Goal: Information Seeking & Learning: Learn about a topic

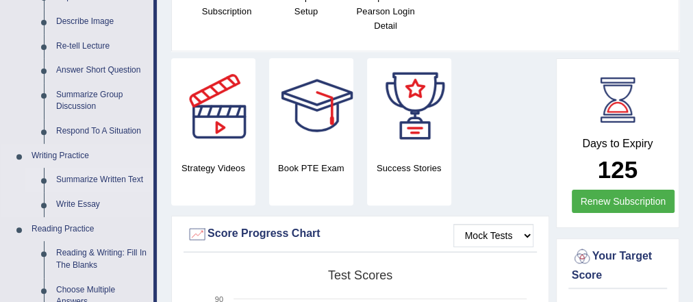
scroll to position [219, 0]
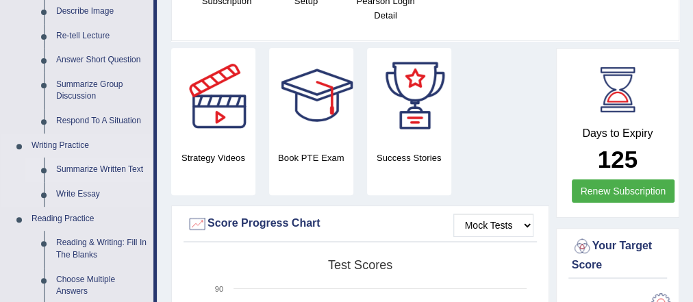
click at [117, 167] on link "Summarize Written Text" at bounding box center [101, 170] width 103 height 25
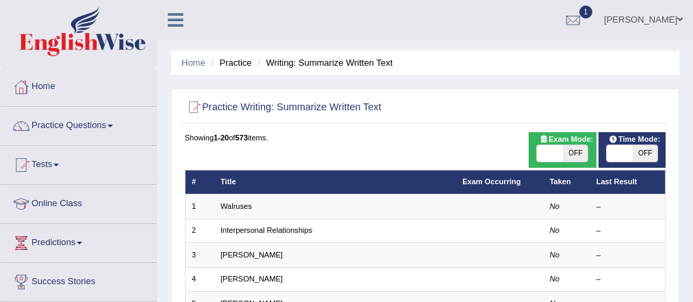
scroll to position [274, 0]
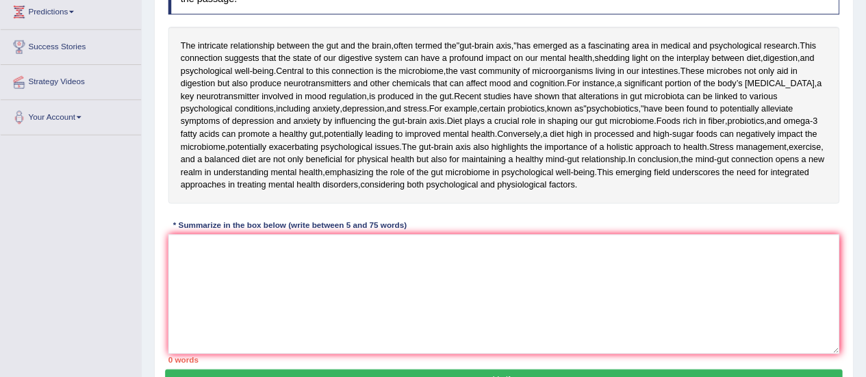
scroll to position [230, 0]
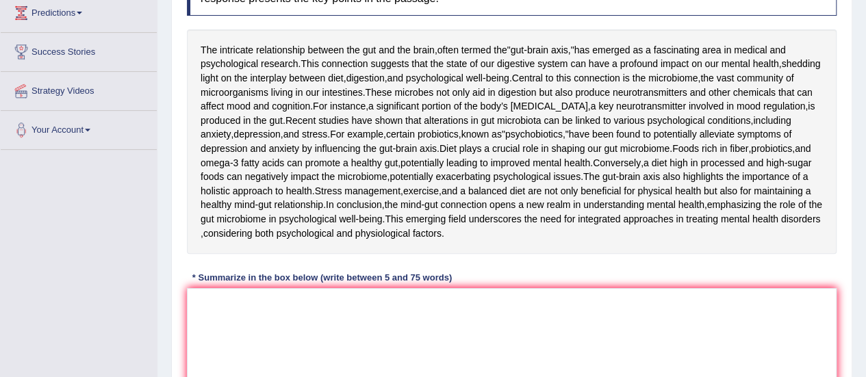
drag, startPoint x: 657, startPoint y: 0, endPoint x: 512, endPoint y: 346, distance: 375.1
click at [512, 254] on div "The intricate relationship between the gut and the brain , often termed the " g…" at bounding box center [512, 141] width 650 height 225
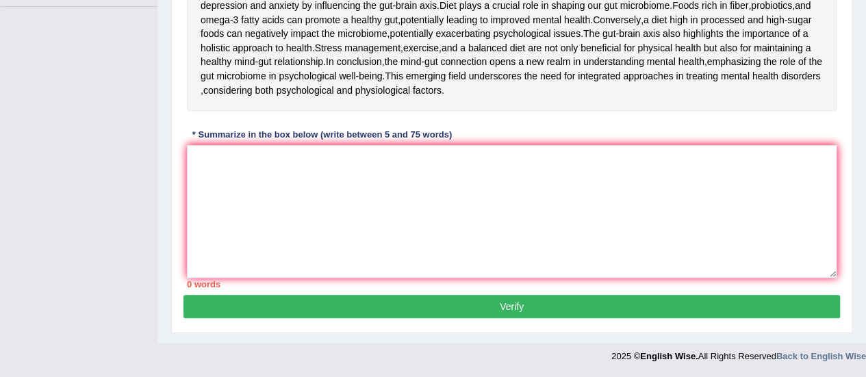
scroll to position [483, 0]
click at [383, 215] on textarea at bounding box center [512, 211] width 650 height 133
paste textarea "The intricate relationship between the gut and thebrain, often termed the "gut-…"
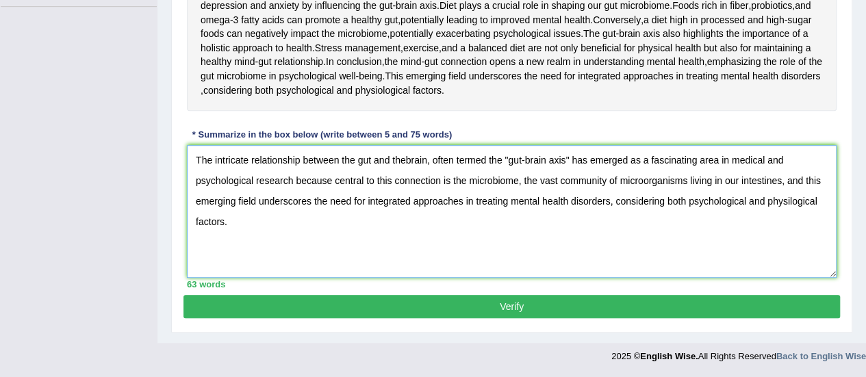
scroll to position [415, 0]
click at [406, 231] on textarea "The intricate relationship between the gut and thebrain, often termed the "gut-…" at bounding box center [512, 211] width 650 height 133
click at [504, 225] on textarea "The intricate relationship between the gut and the brain, often termed the "gut…" at bounding box center [512, 211] width 650 height 133
click at [568, 226] on textarea "The intricate relationship between the gut and the brain, often termed the "gut…" at bounding box center [512, 211] width 650 height 133
click at [505, 224] on textarea "The intricate relationship between the gut and the brain, often termed the "gut…" at bounding box center [512, 211] width 650 height 133
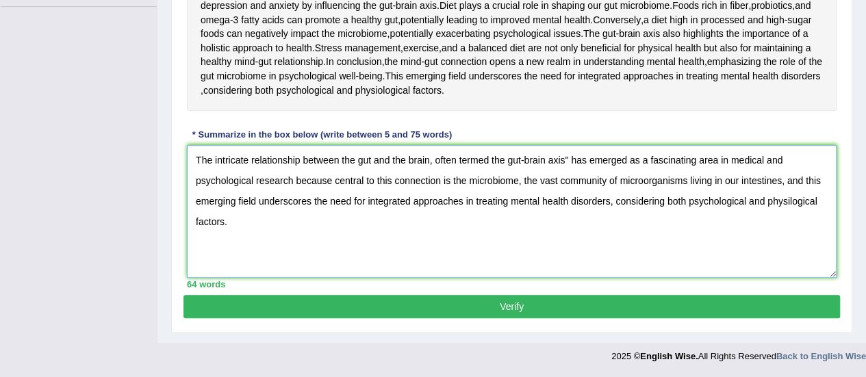
click at [566, 224] on textarea "The intricate relationship between the gut and the brain, often termed the gut-…" at bounding box center [512, 211] width 650 height 133
drag, startPoint x: 735, startPoint y: 249, endPoint x: 723, endPoint y: 249, distance: 12.3
click at [692, 249] on textarea "The intricate relationship between the gut and the brain, often termed the gut-…" at bounding box center [512, 211] width 650 height 133
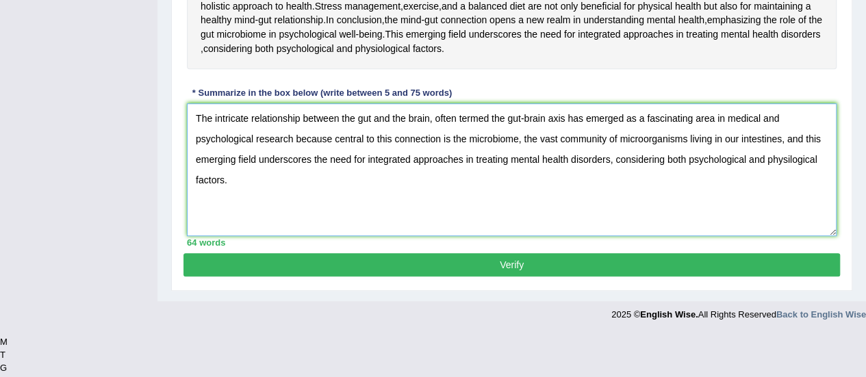
click at [692, 236] on textarea "The intricate relationship between the gut and the brain, often termed the gut-…" at bounding box center [512, 169] width 650 height 133
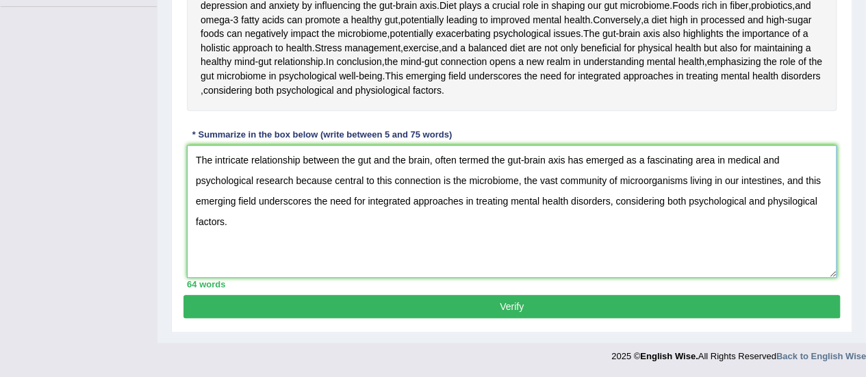
drag, startPoint x: 735, startPoint y: 251, endPoint x: 725, endPoint y: 251, distance: 11.0
click at [692, 251] on textarea "The intricate relationship between the gut and the brain, often termed the gut-…" at bounding box center [512, 211] width 650 height 133
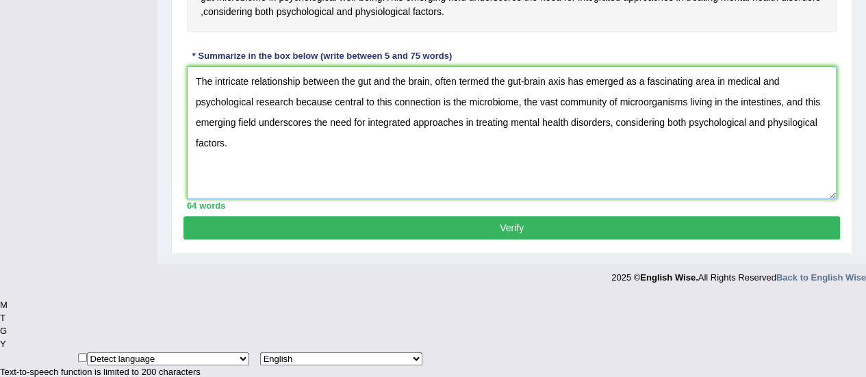
scroll to position [483, 0]
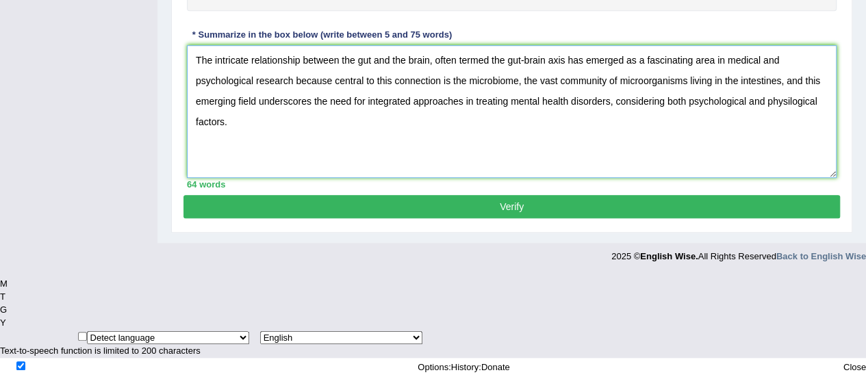
click at [247, 178] on textarea "The intricate relationship between the gut and the brain, often termed the gut-…" at bounding box center [512, 111] width 650 height 133
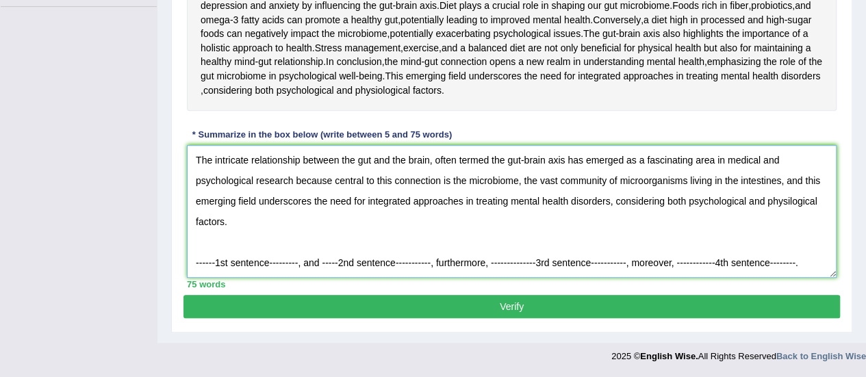
drag, startPoint x: 237, startPoint y: 269, endPoint x: 837, endPoint y: 307, distance: 601.7
click at [692, 260] on textarea "The intricate relationship between the gut and the brain, often termed the gut-…" at bounding box center [512, 211] width 650 height 133
drag, startPoint x: 274, startPoint y: 225, endPoint x: 153, endPoint y: 157, distance: 138.6
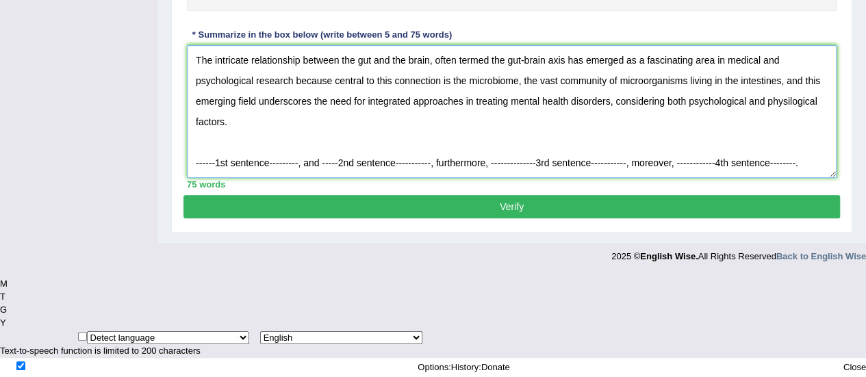
type textarea "------1st sentence---------, and -----2nd sentence-----------, furthermore, ---…"
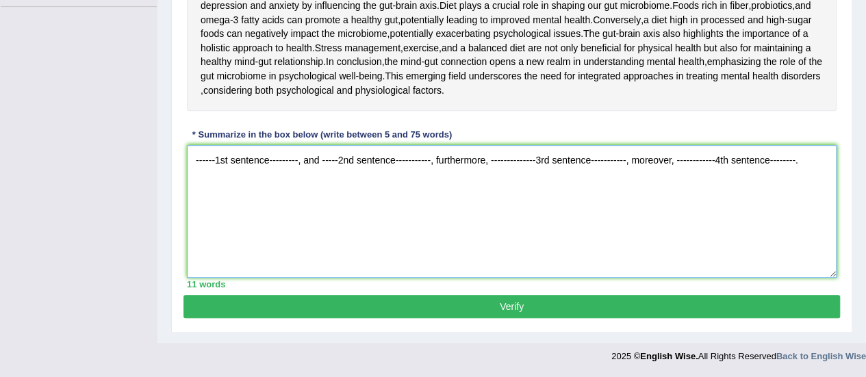
drag, startPoint x: 716, startPoint y: 204, endPoint x: 103, endPoint y: 212, distance: 612.9
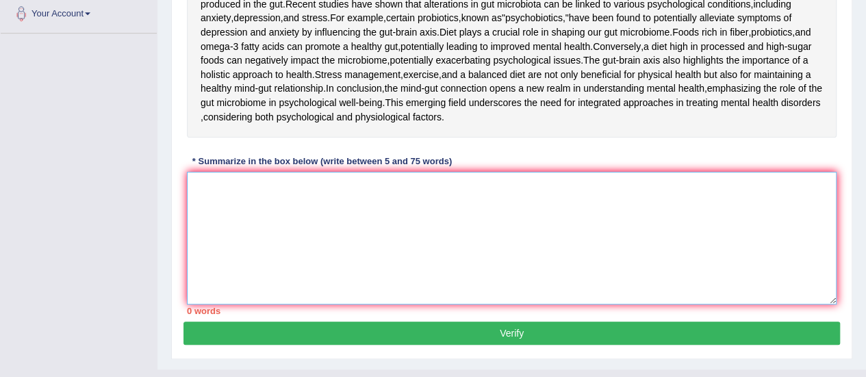
click at [193, 286] on textarea at bounding box center [512, 238] width 650 height 133
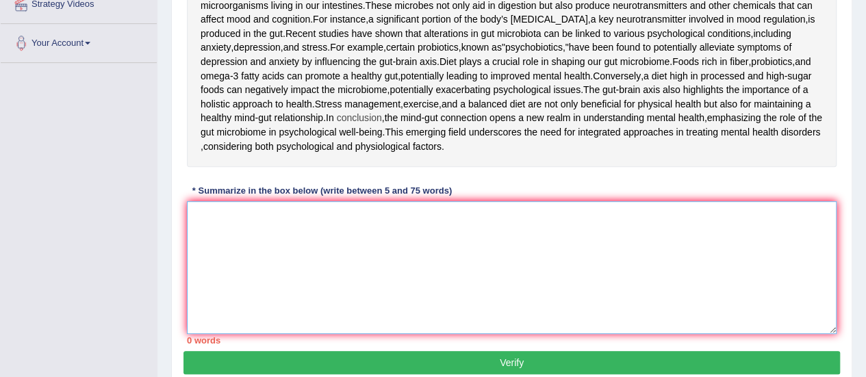
scroll to position [338, 0]
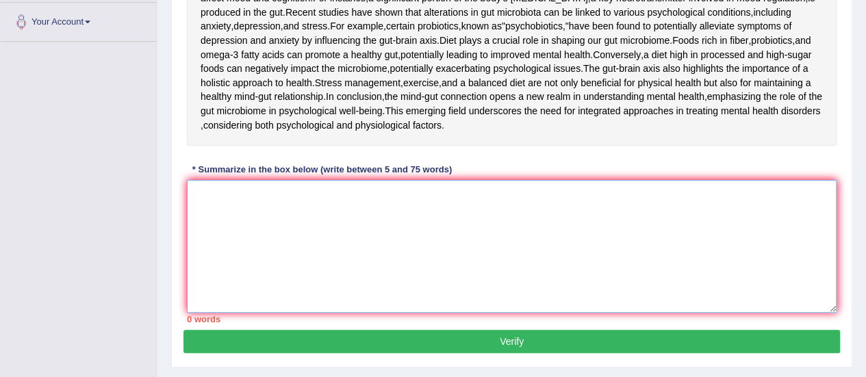
click at [238, 301] on textarea at bounding box center [512, 246] width 650 height 133
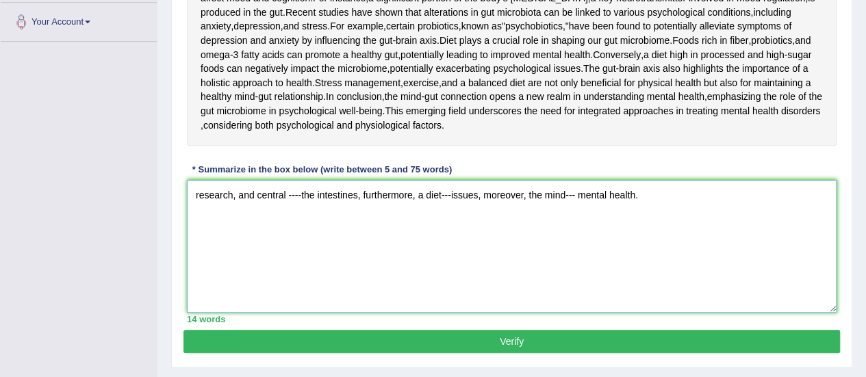
type textarea "research, and central ----the intestines, furthermore, a diet---issues, moreove…"
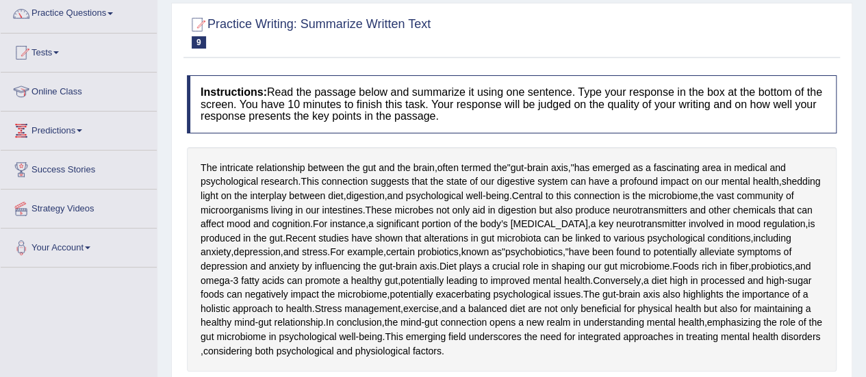
scroll to position [0, 0]
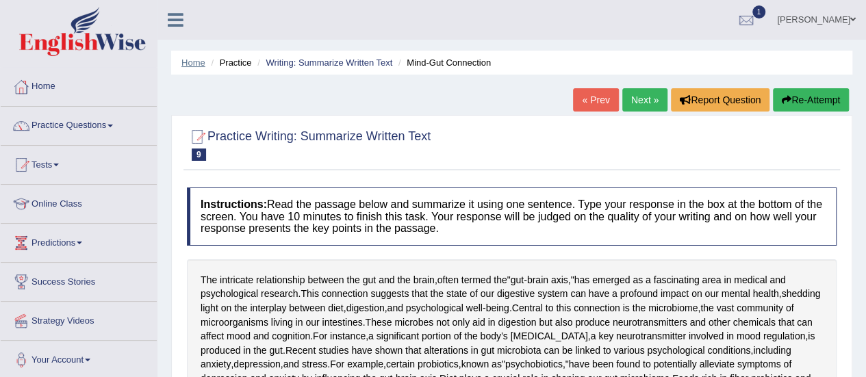
click at [186, 63] on link "Home" at bounding box center [193, 63] width 24 height 10
